Goal: Task Accomplishment & Management: Manage account settings

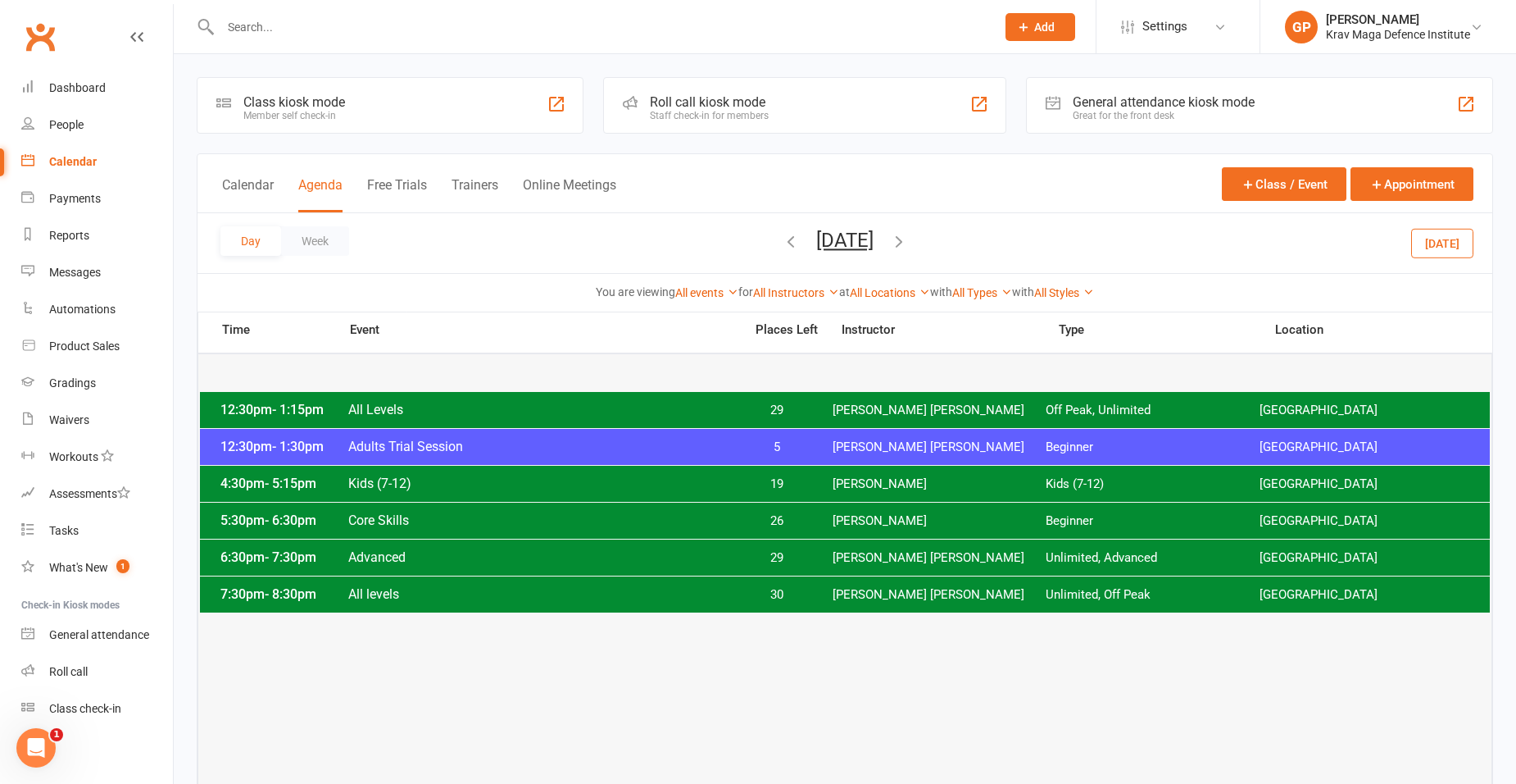
click at [782, 247] on icon "button" at bounding box center [791, 241] width 18 height 18
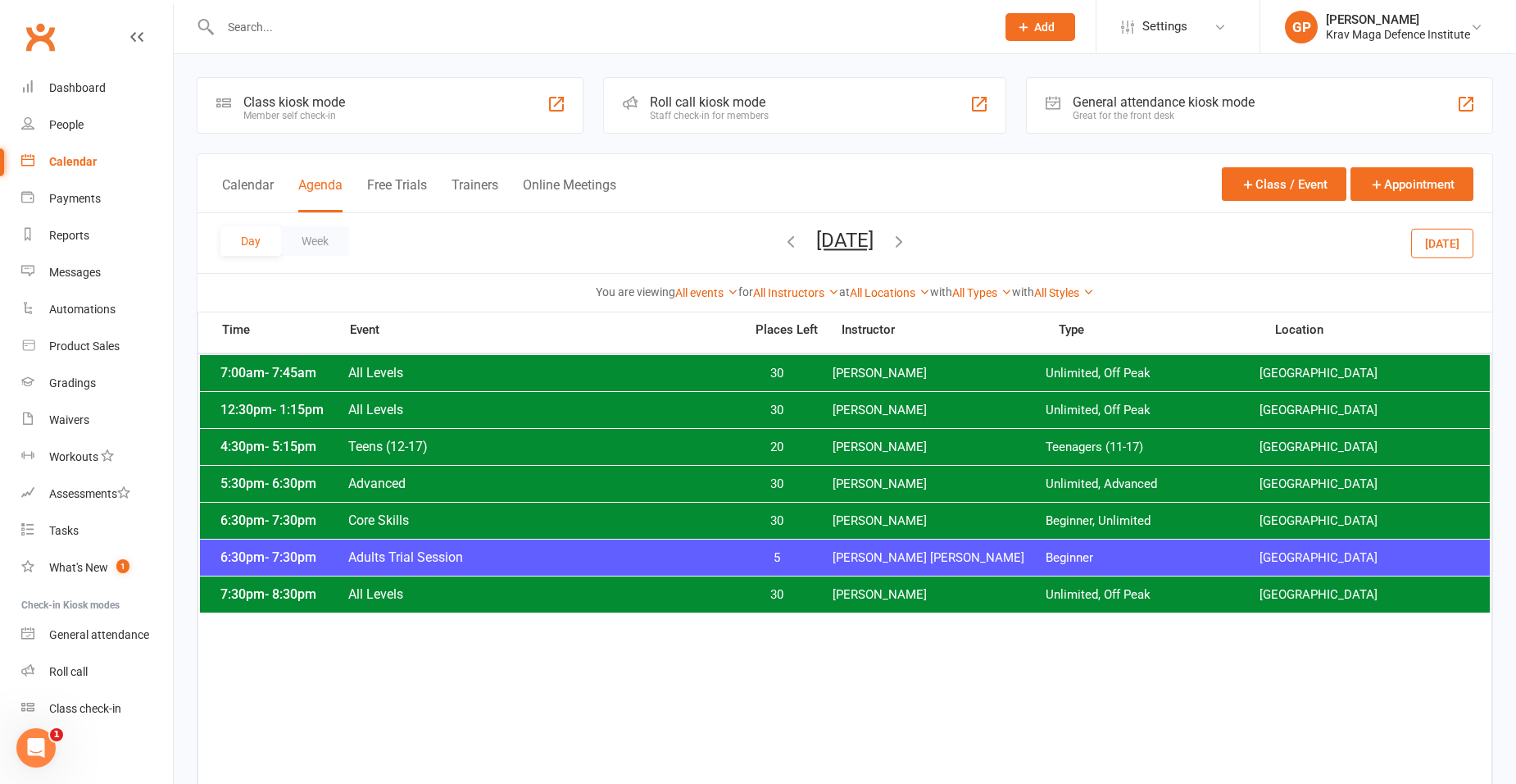
click at [733, 374] on span "All Levels" at bounding box center [541, 372] width 387 height 15
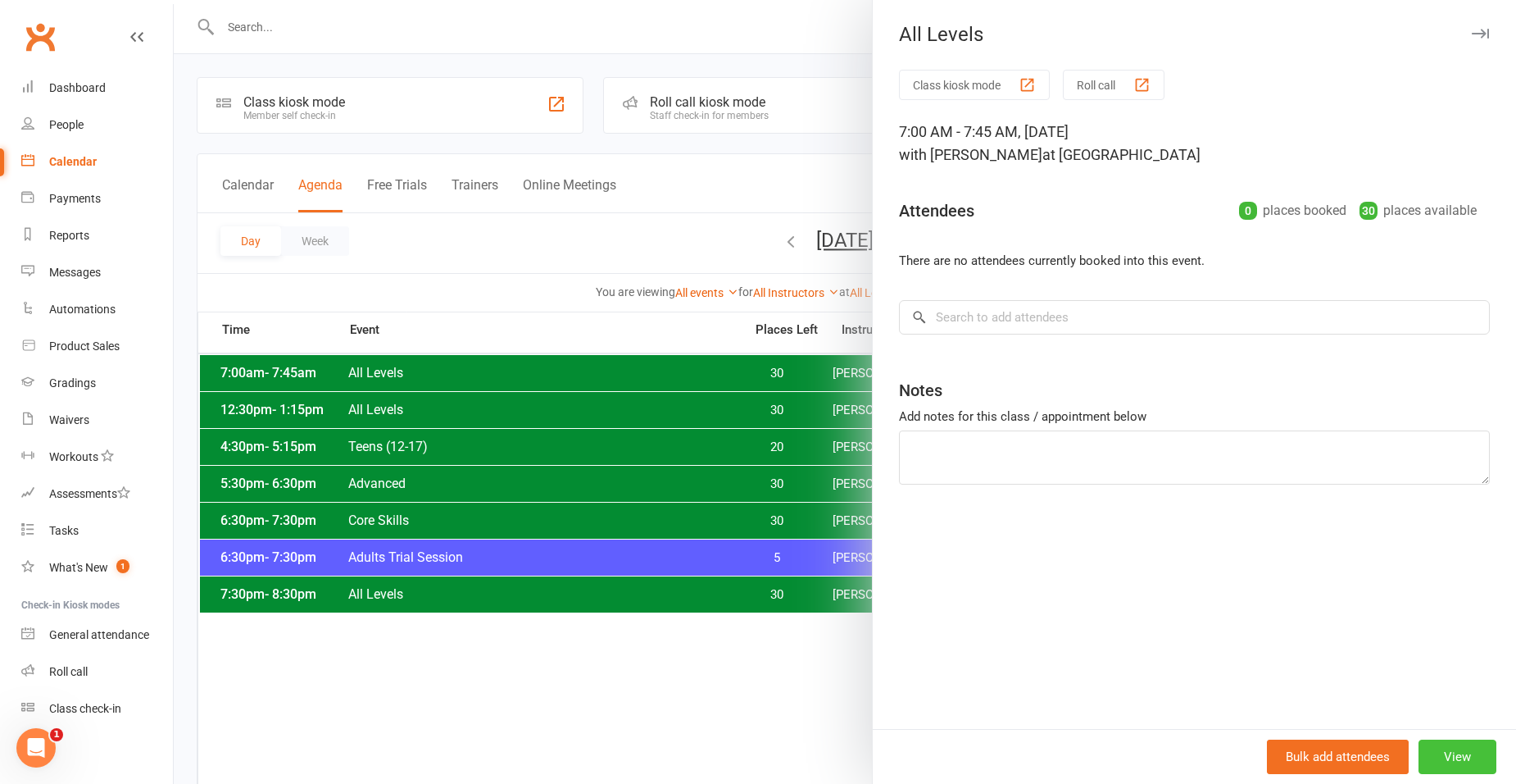
click at [1449, 754] on button "View" at bounding box center [1457, 757] width 78 height 34
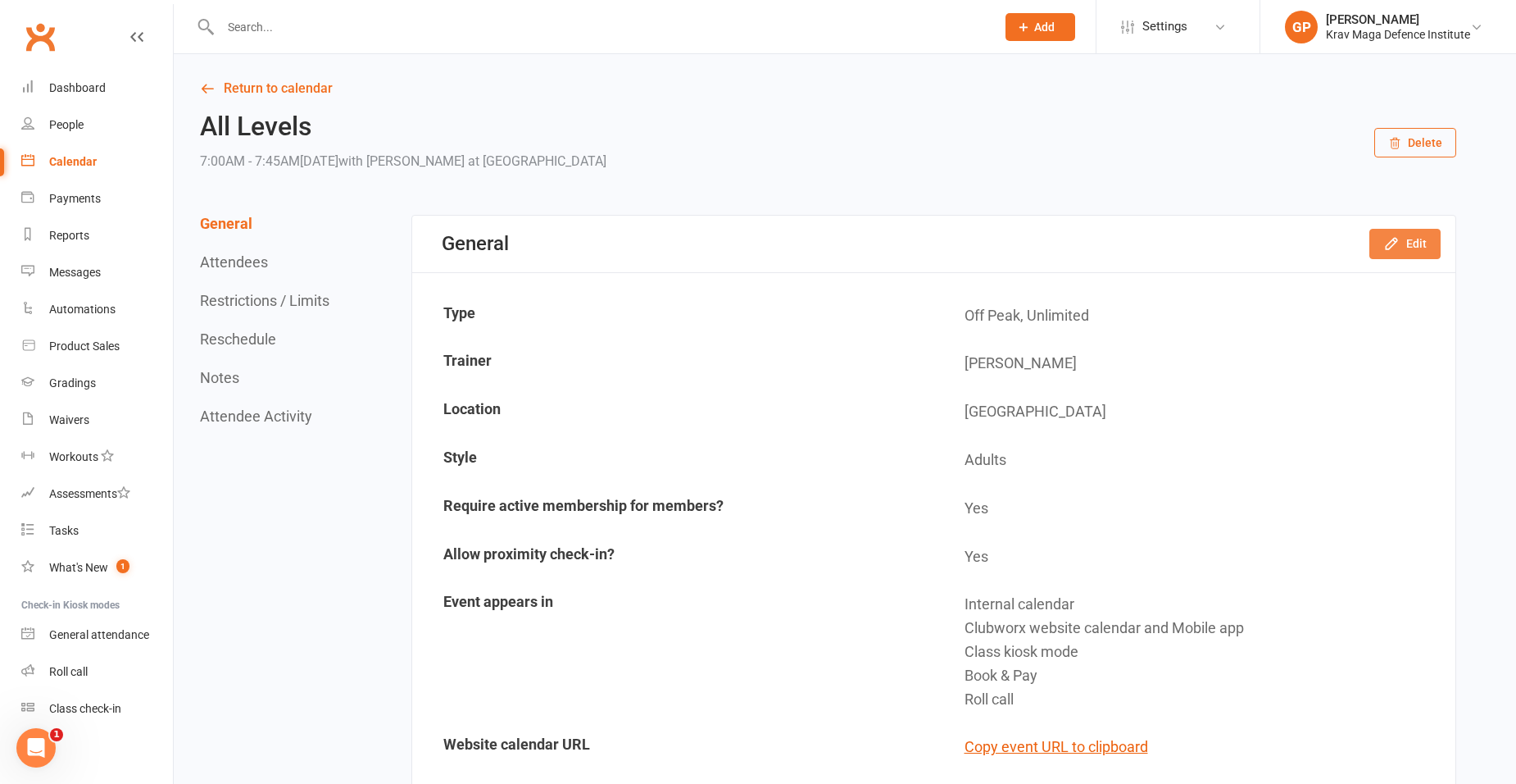
click at [1430, 251] on button "Edit" at bounding box center [1404, 243] width 71 height 29
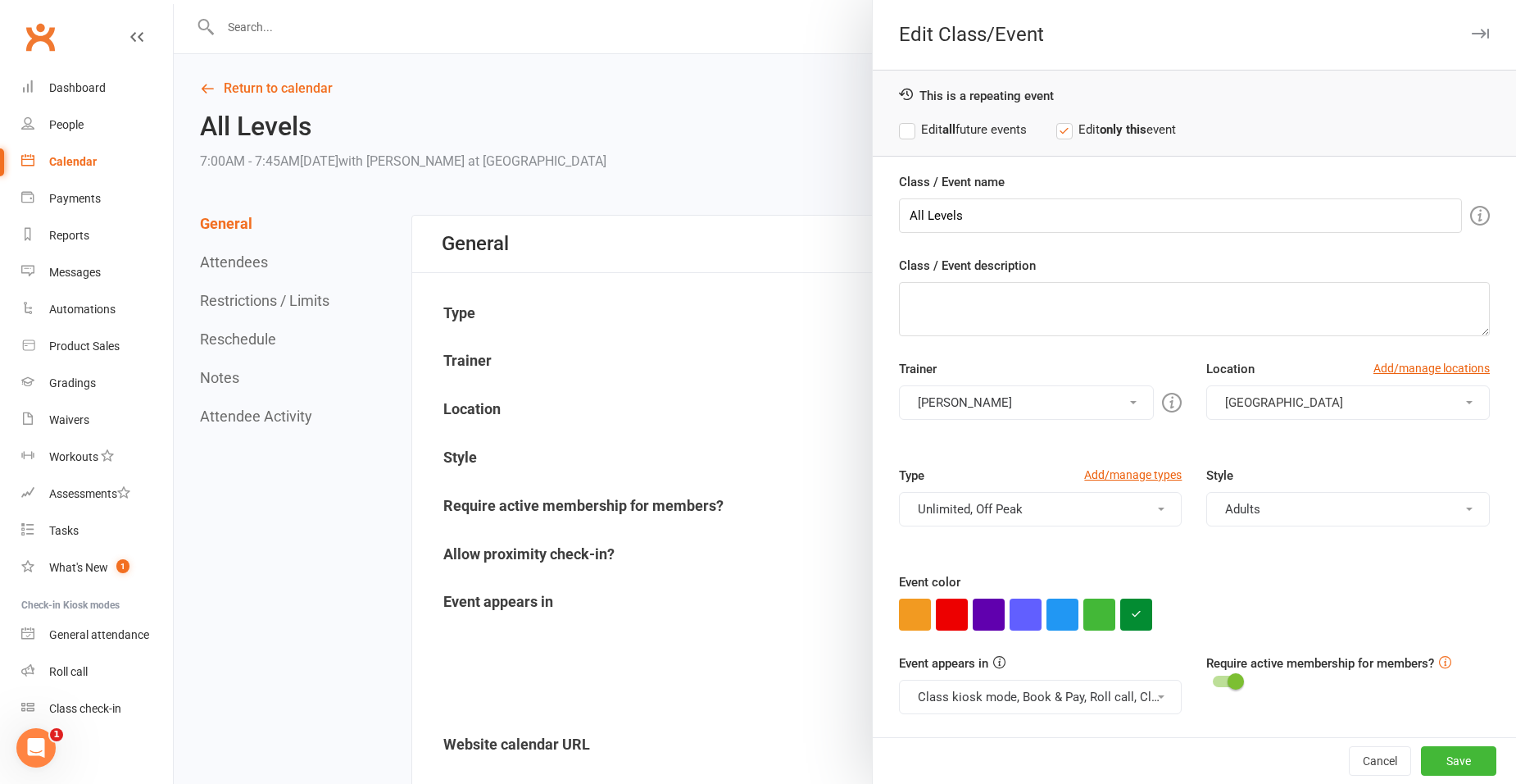
click at [1016, 410] on button "Ben Malandra" at bounding box center [1027, 402] width 256 height 34
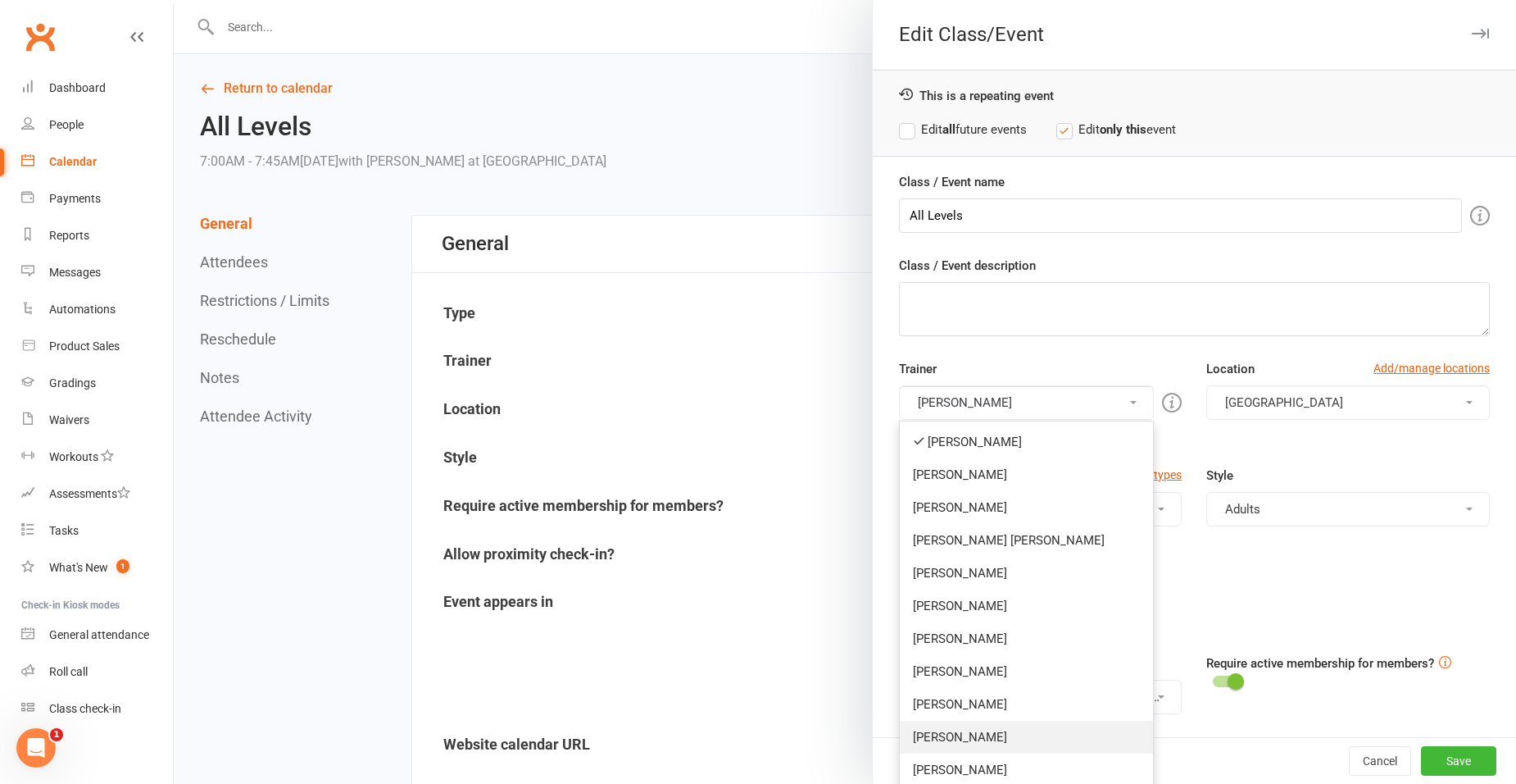
click at [979, 739] on link "James Klotz" at bounding box center [1026, 737] width 254 height 33
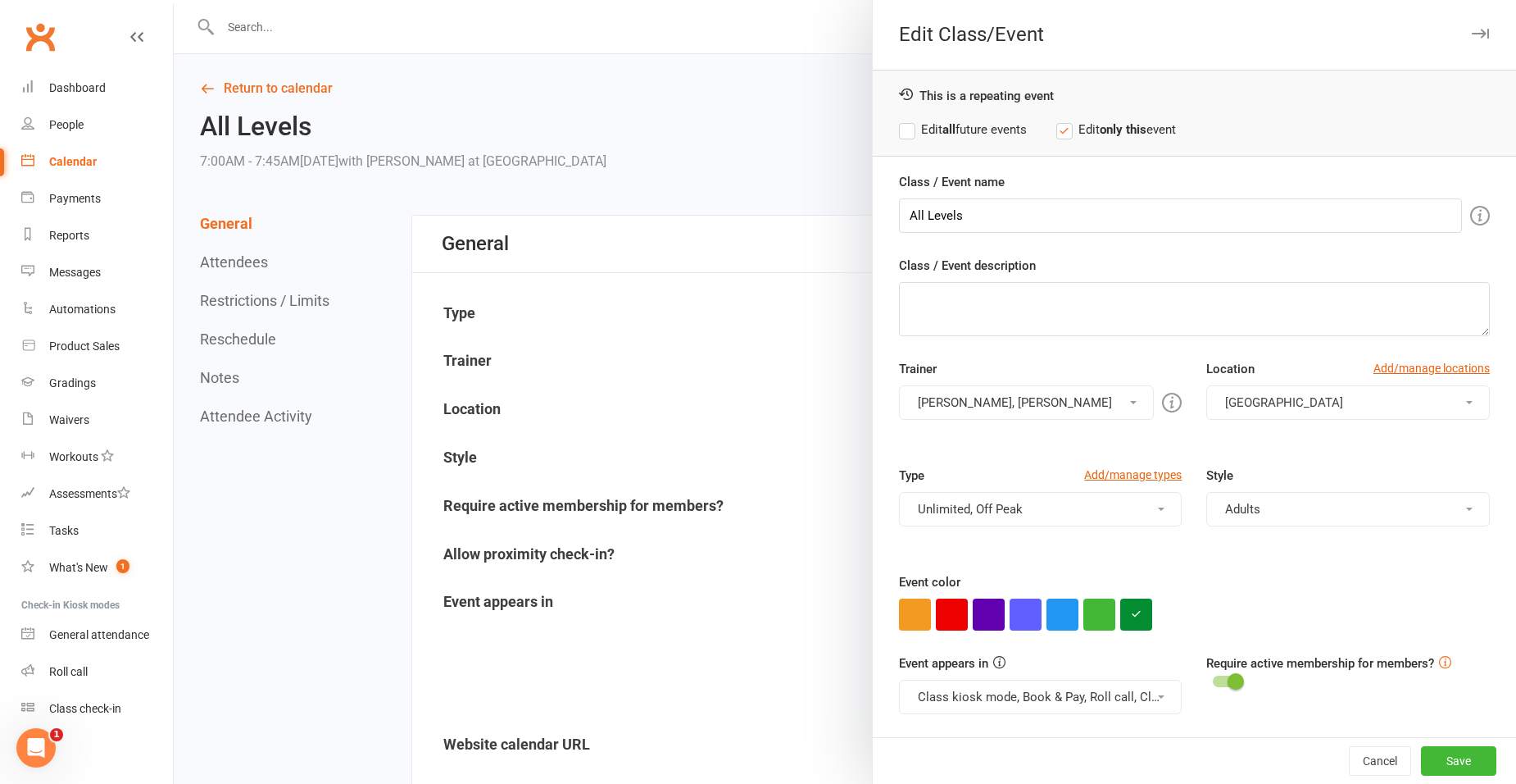
click at [961, 401] on button "Ben Malandra, James Klotz" at bounding box center [1027, 402] width 256 height 34
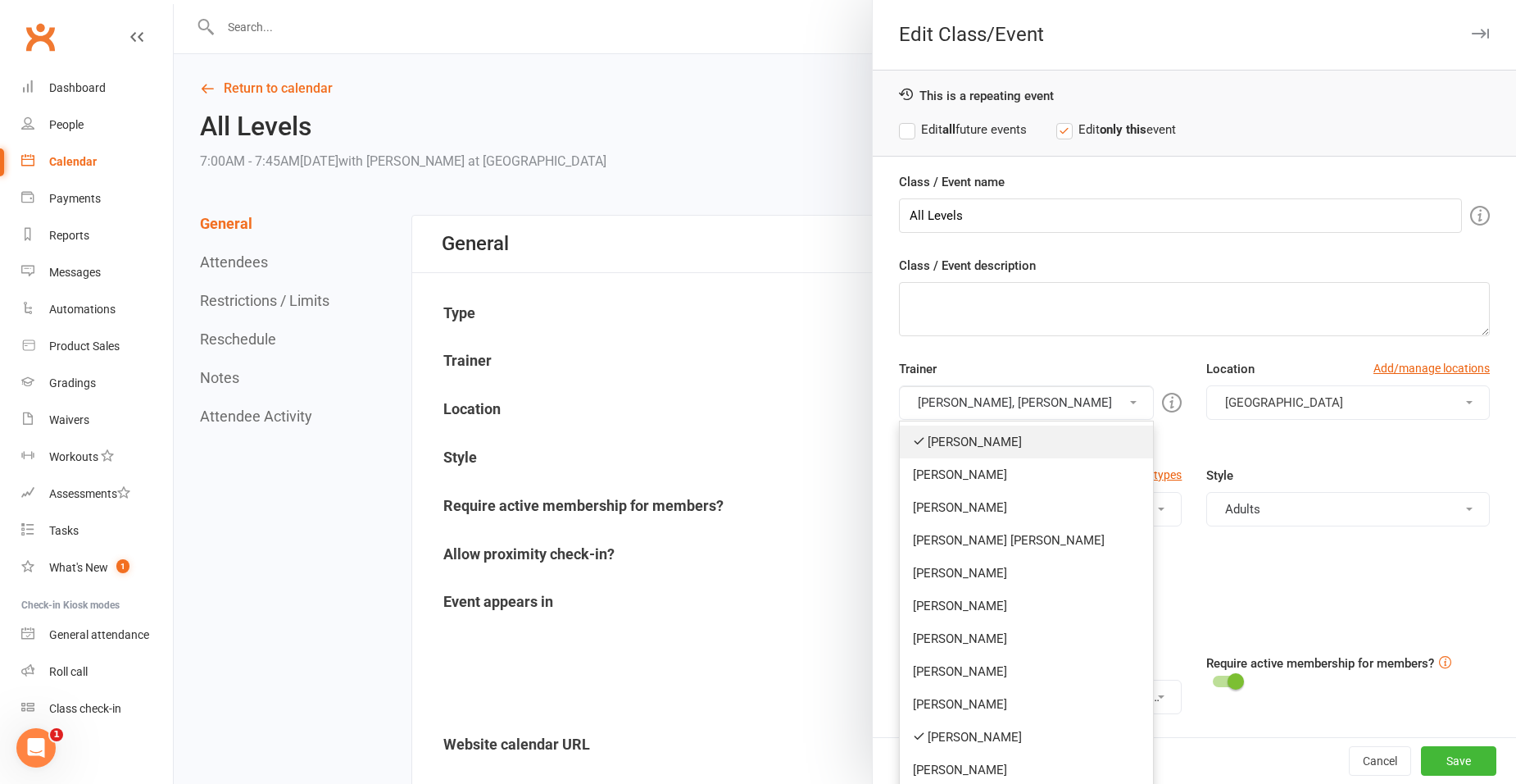
click at [960, 449] on link "Ben Malandra" at bounding box center [1026, 441] width 254 height 33
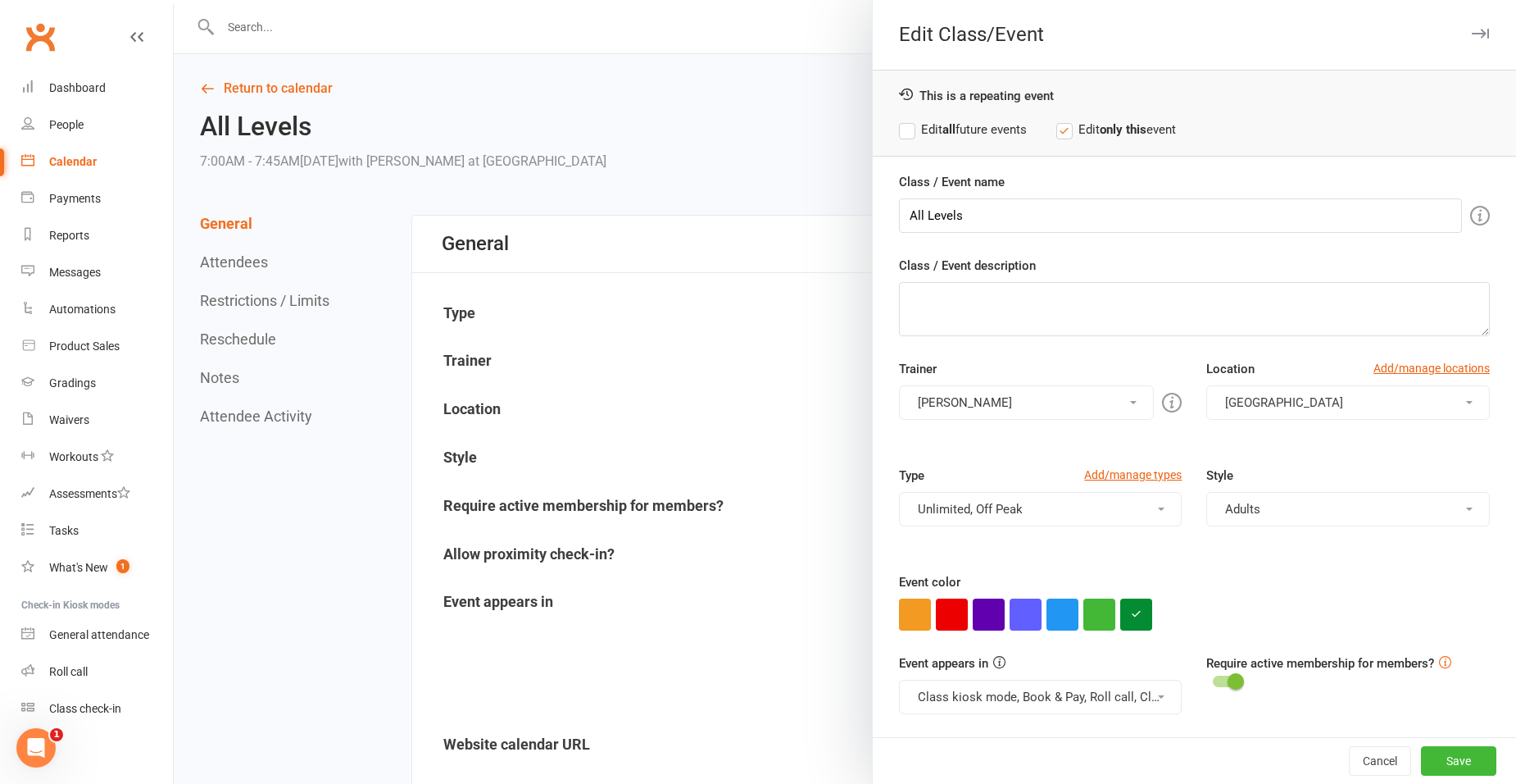
click at [1224, 598] on div at bounding box center [1195, 615] width 591 height 32
click at [1433, 760] on button "Save" at bounding box center [1459, 760] width 76 height 29
